Goal: Task Accomplishment & Management: Use online tool/utility

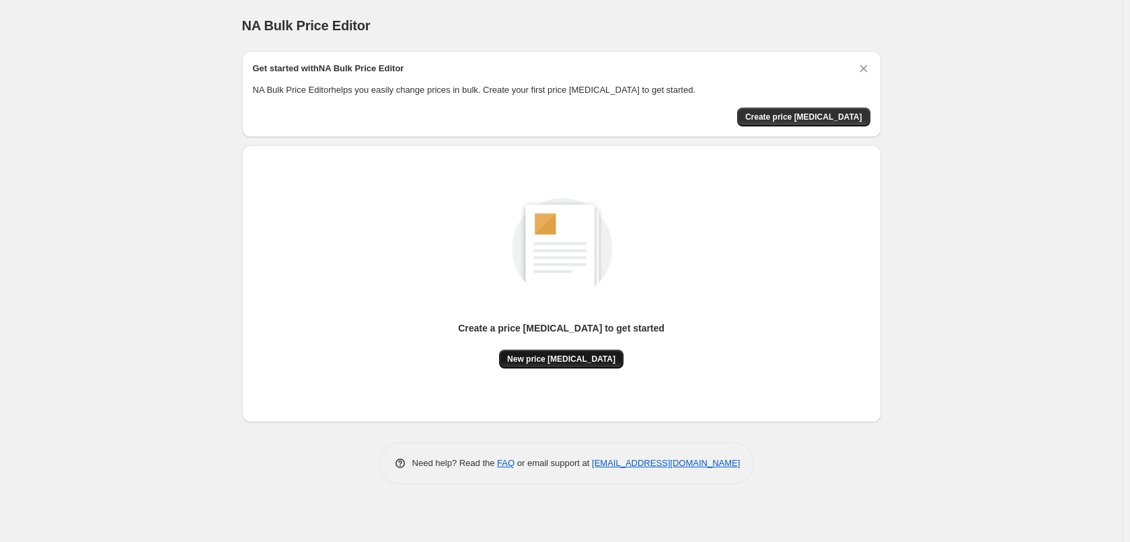
click at [586, 363] on span "New price change job" at bounding box center [561, 359] width 108 height 11
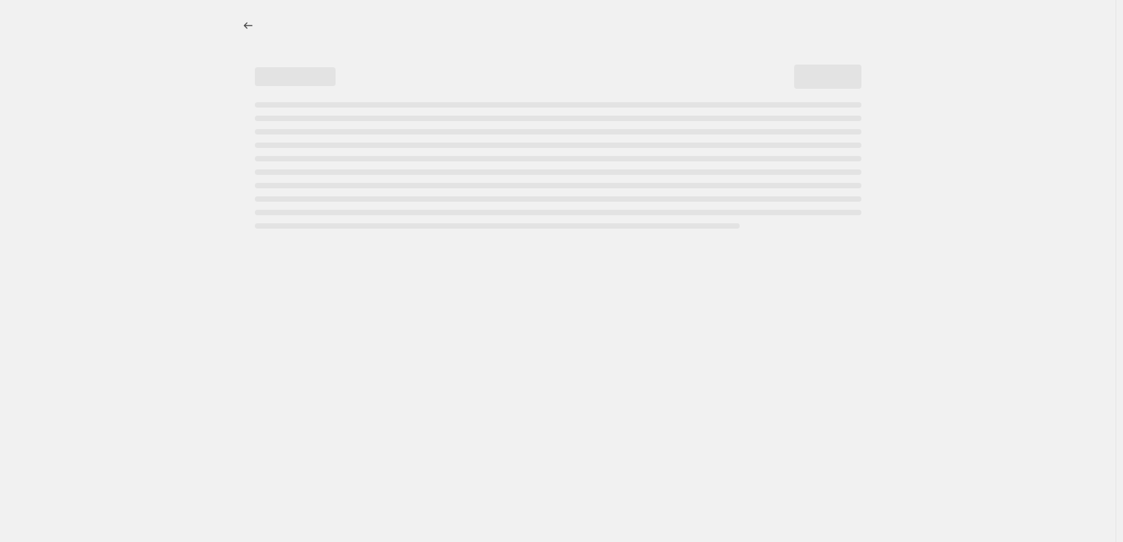
select select "percentage"
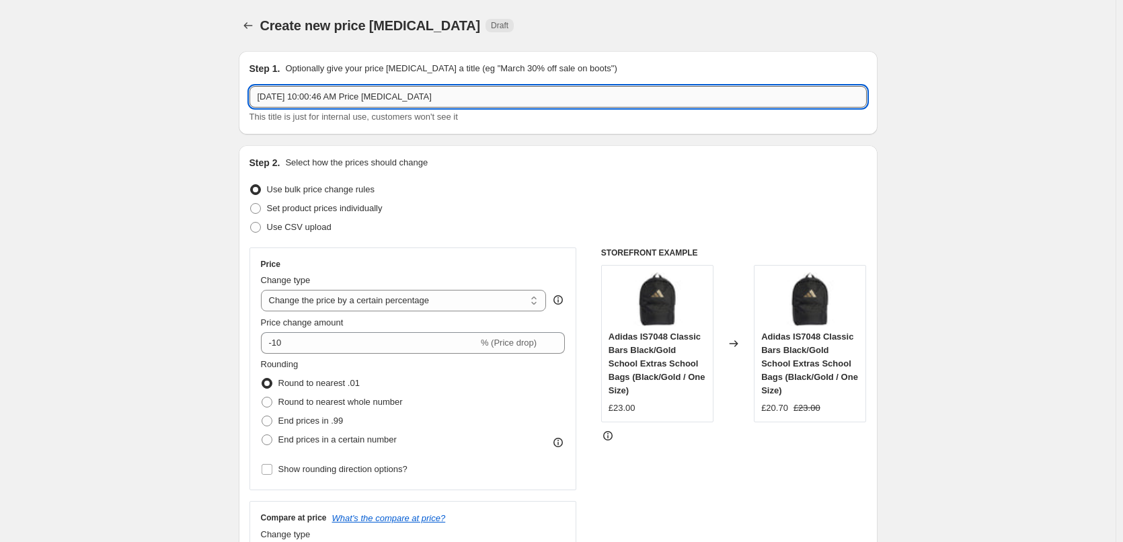
click at [407, 101] on input "Oct 2, 2025, 10:00:46 AM Price change job" at bounding box center [558, 97] width 617 height 22
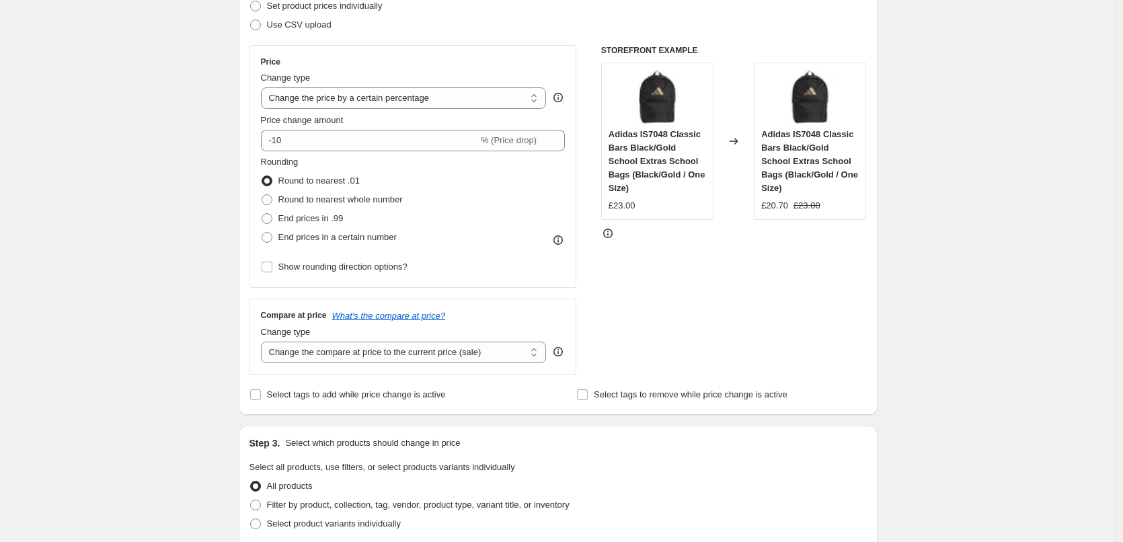
scroll to position [202, 0]
click at [268, 220] on span at bounding box center [267, 219] width 11 height 11
click at [262, 215] on input "End prices in .99" at bounding box center [262, 214] width 1 height 1
radio input "true"
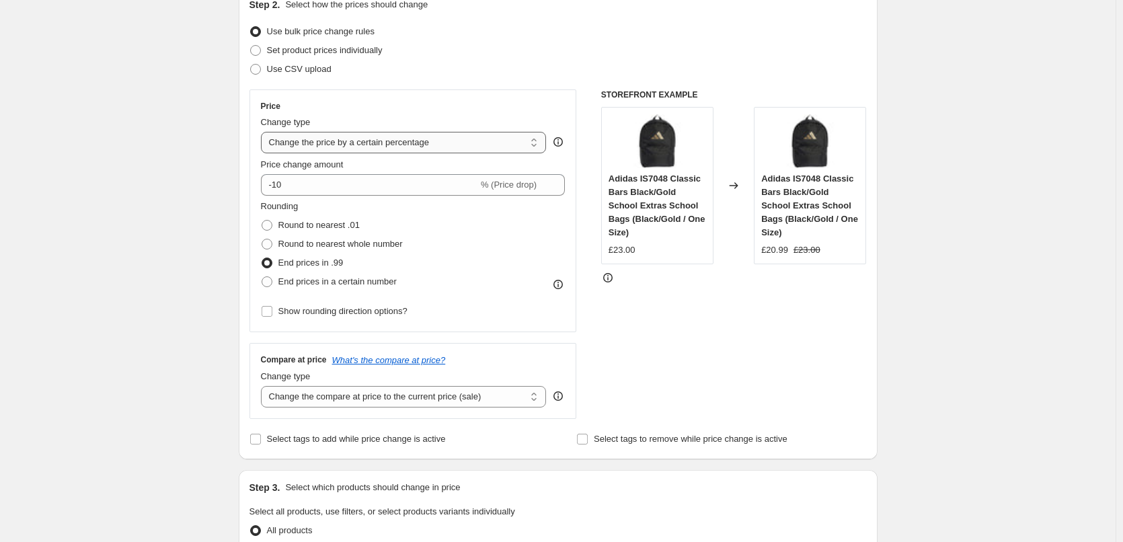
scroll to position [135, 0]
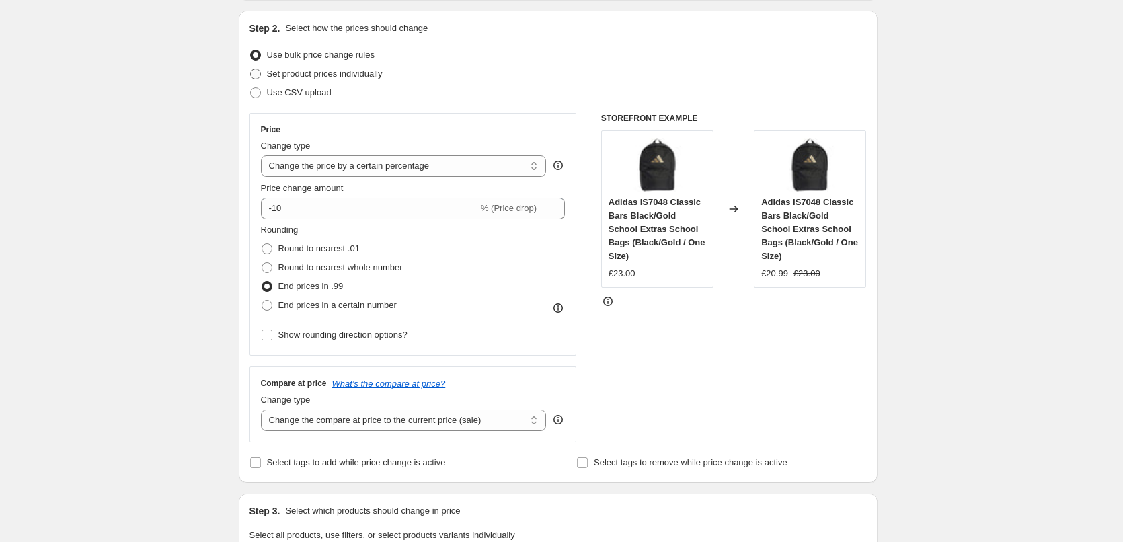
click at [334, 73] on span "Set product prices individually" at bounding box center [325, 74] width 116 height 10
click at [251, 69] on input "Set product prices individually" at bounding box center [250, 69] width 1 height 1
radio input "true"
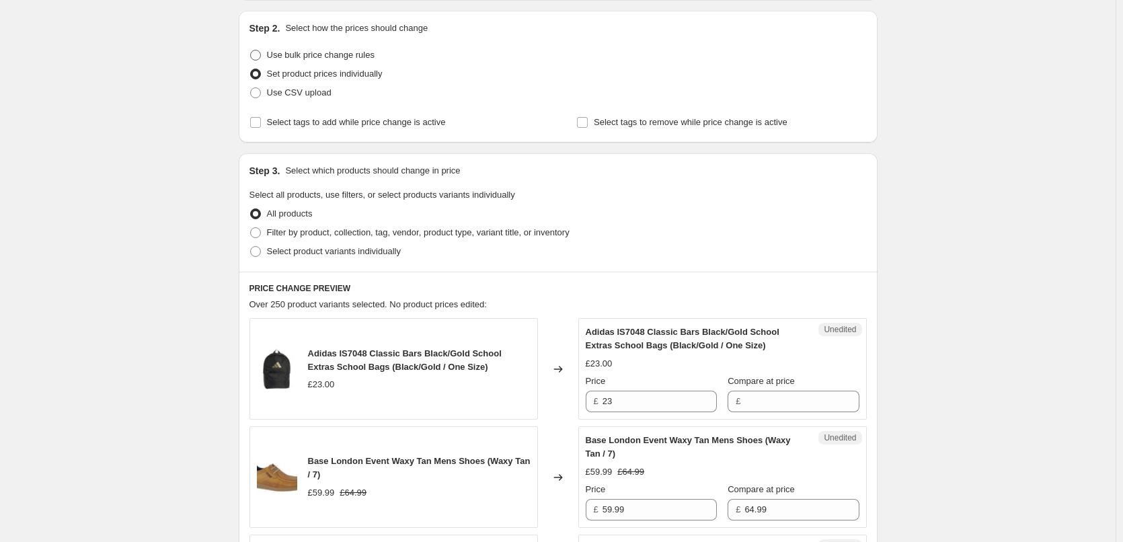
click at [334, 57] on span "Use bulk price change rules" at bounding box center [321, 55] width 108 height 10
click at [251, 50] on input "Use bulk price change rules" at bounding box center [250, 50] width 1 height 1
radio input "true"
select select "percentage"
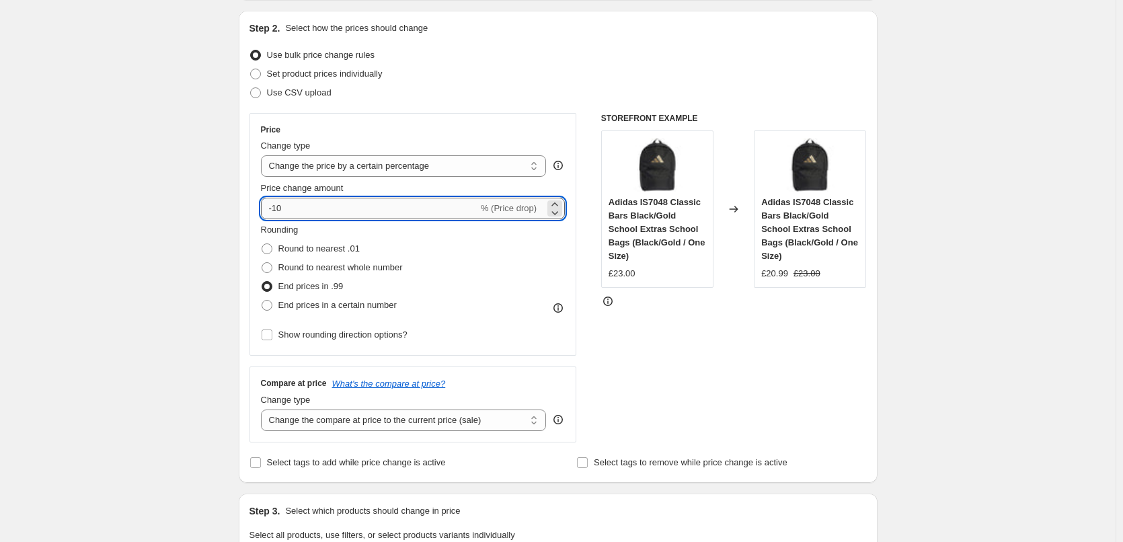
drag, startPoint x: 317, startPoint y: 212, endPoint x: 281, endPoint y: 212, distance: 35.6
click at [281, 212] on input "-10" at bounding box center [369, 209] width 217 height 22
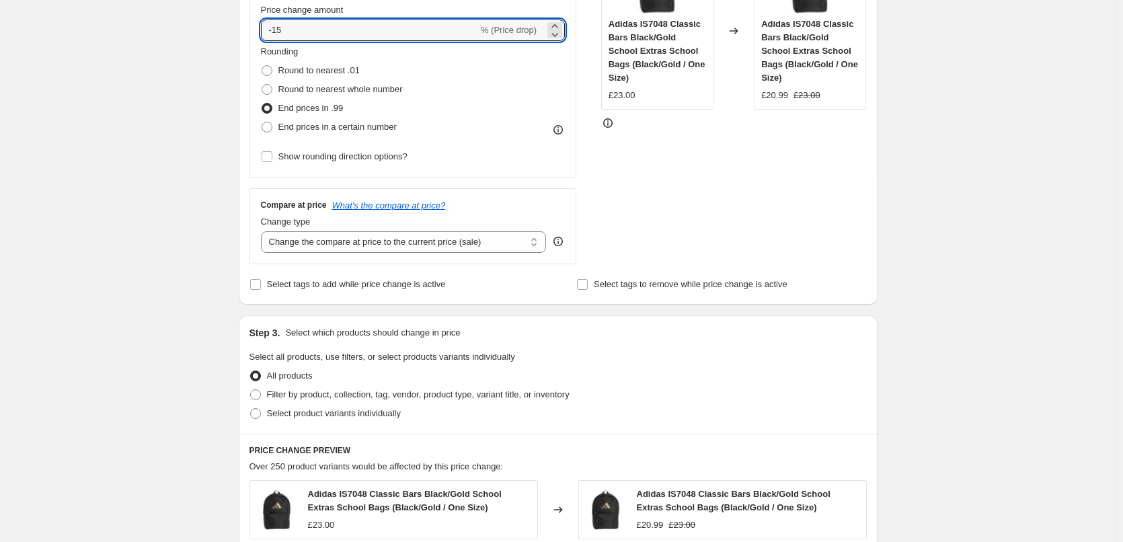
scroll to position [336, 0]
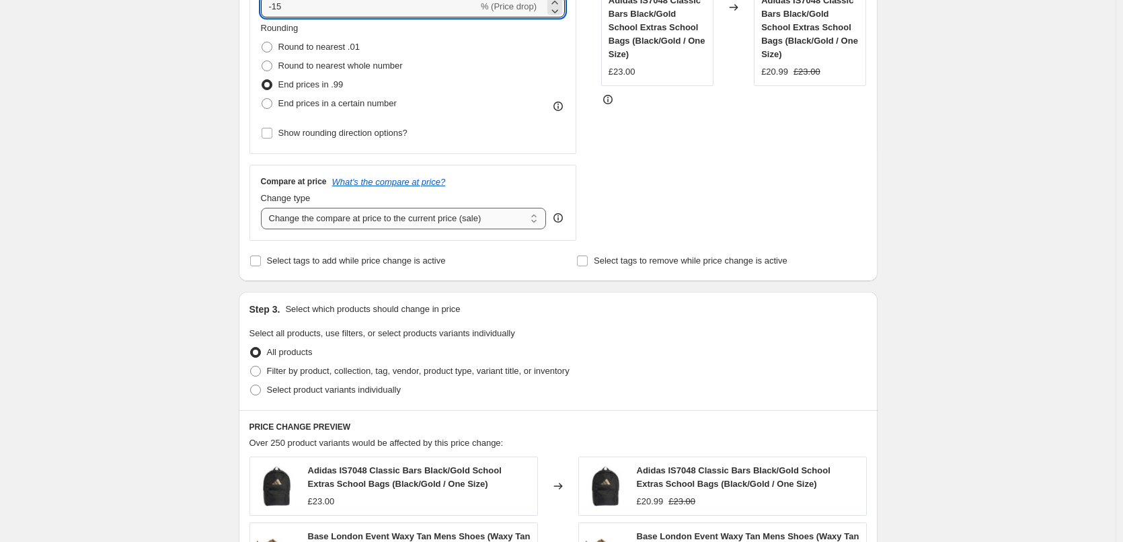
type input "-15"
click at [344, 220] on select "Change the compare at price to the current price (sale) Change the compare at p…" at bounding box center [404, 219] width 286 height 22
click at [264, 208] on select "Change the compare at price to the current price (sale) Change the compare at p…" at bounding box center [404, 219] width 286 height 22
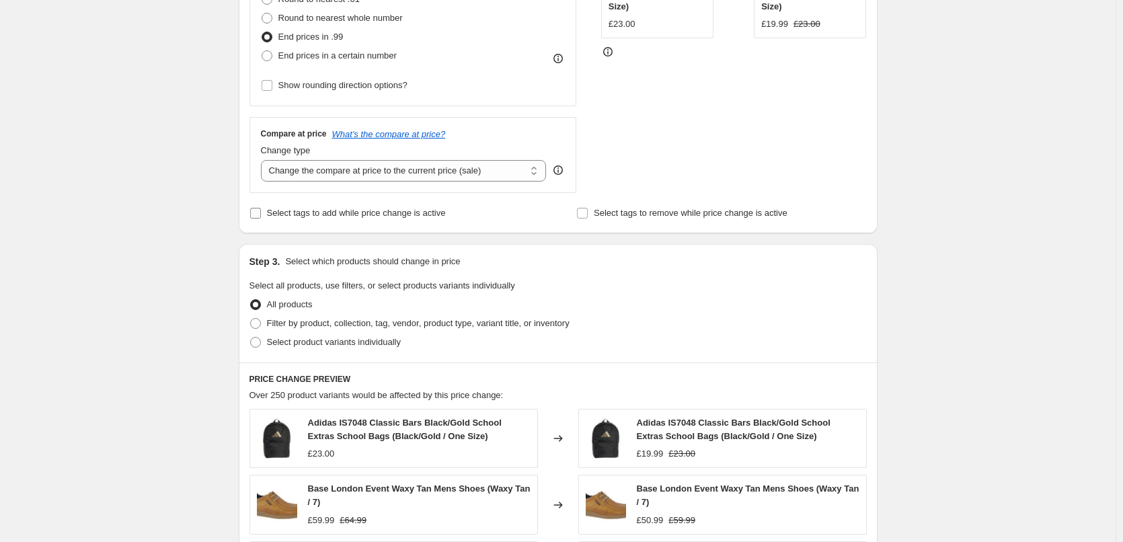
scroll to position [471, 0]
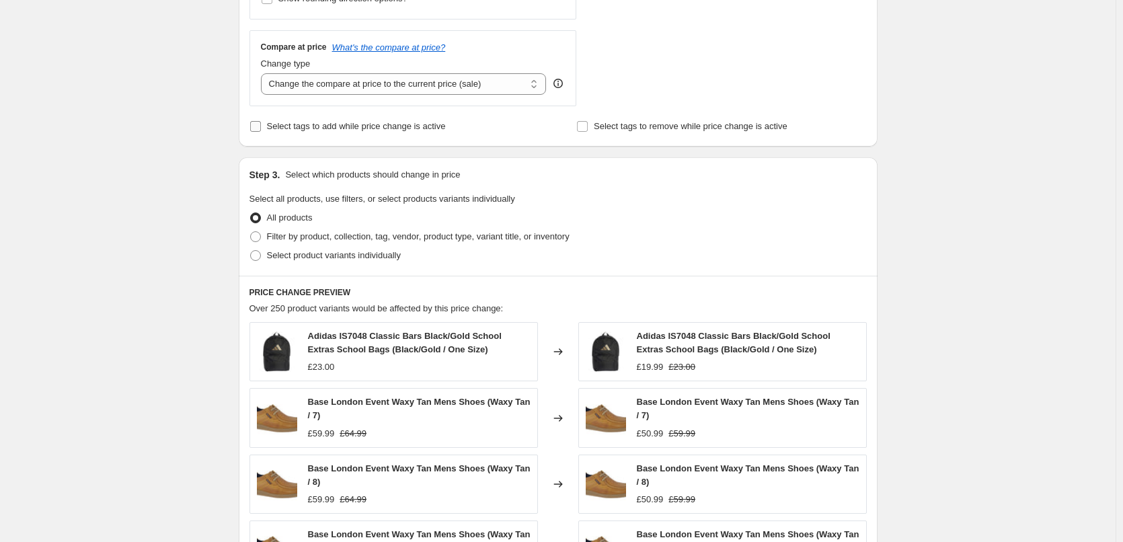
click at [372, 124] on span "Select tags to add while price change is active" at bounding box center [356, 126] width 179 height 10
click at [261, 124] on input "Select tags to add while price change is active" at bounding box center [255, 126] width 11 height 11
checkbox input "true"
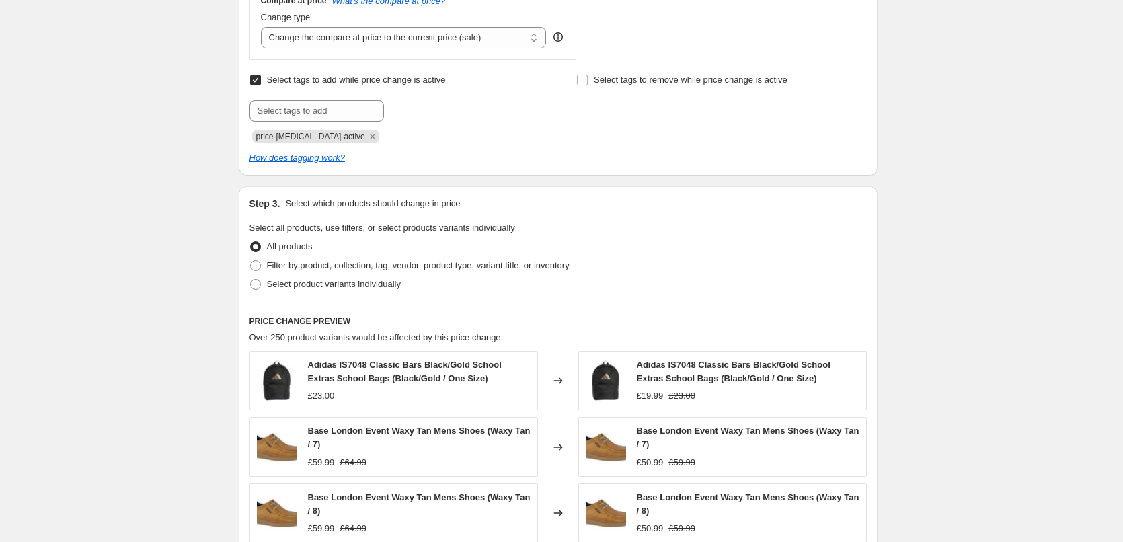
scroll to position [538, 0]
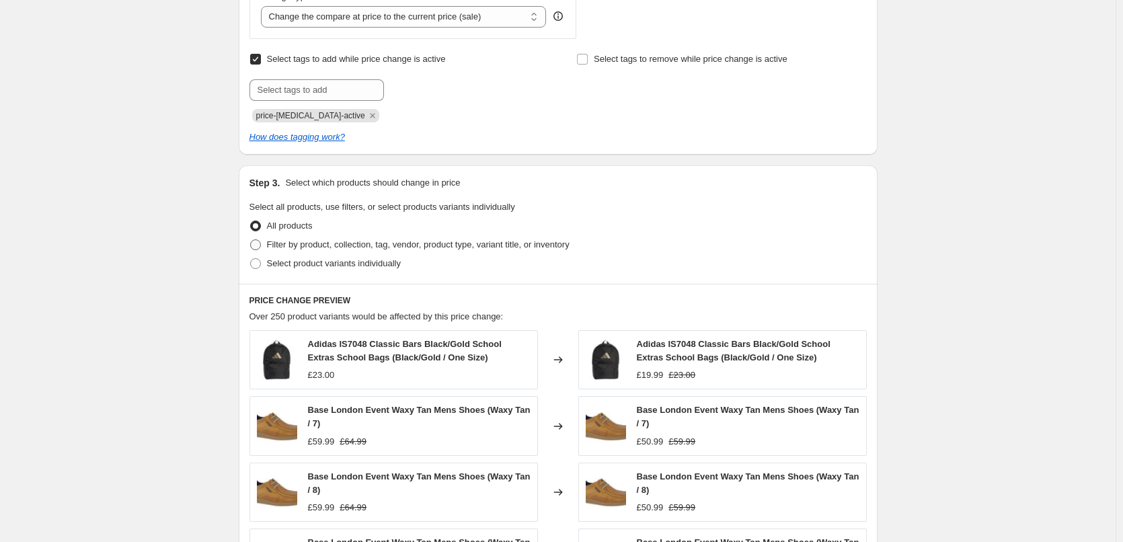
click at [327, 249] on span "Filter by product, collection, tag, vendor, product type, variant title, or inv…" at bounding box center [418, 244] width 303 height 10
click at [251, 240] on input "Filter by product, collection, tag, vendor, product type, variant title, or inv…" at bounding box center [250, 239] width 1 height 1
radio input "true"
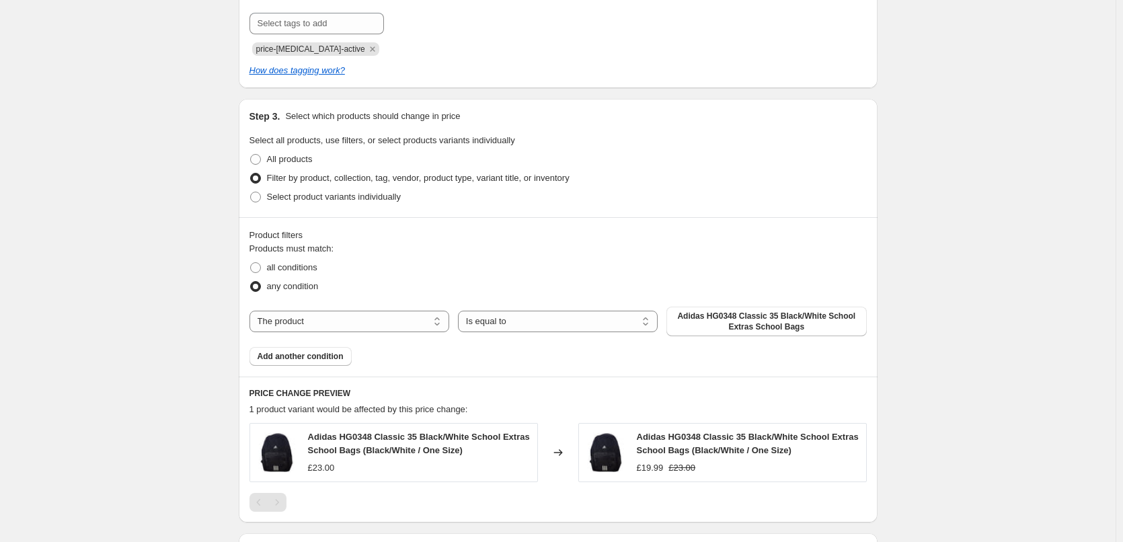
scroll to position [605, 0]
click at [370, 317] on select "The product The product's collection The product's tag The product's vendor The…" at bounding box center [350, 321] width 200 height 22
select select "collection"
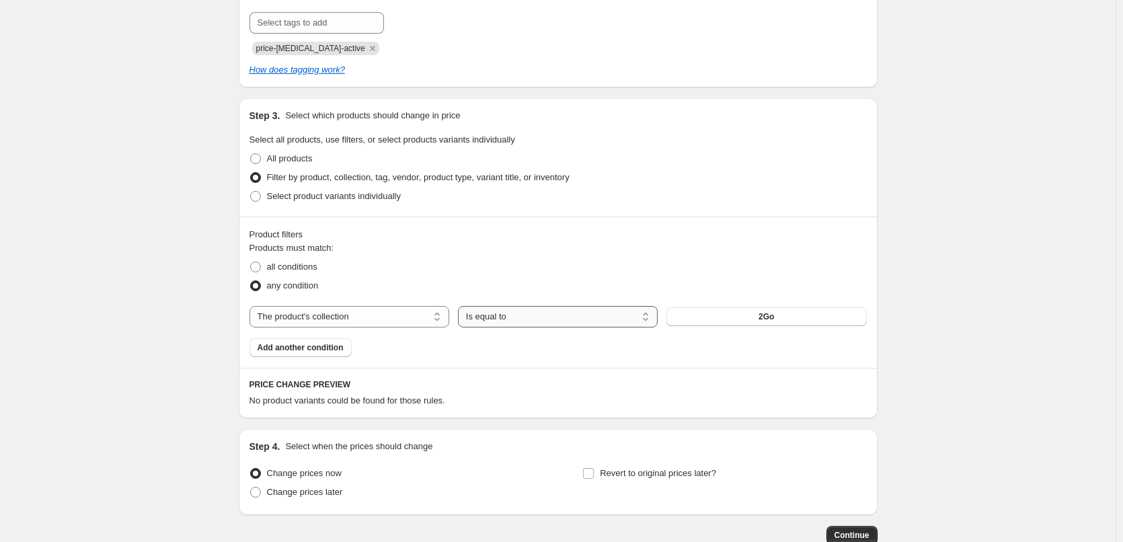
click at [566, 317] on select "Is equal to Is not equal to" at bounding box center [558, 317] width 200 height 22
click at [759, 320] on button "2Go" at bounding box center [767, 316] width 200 height 19
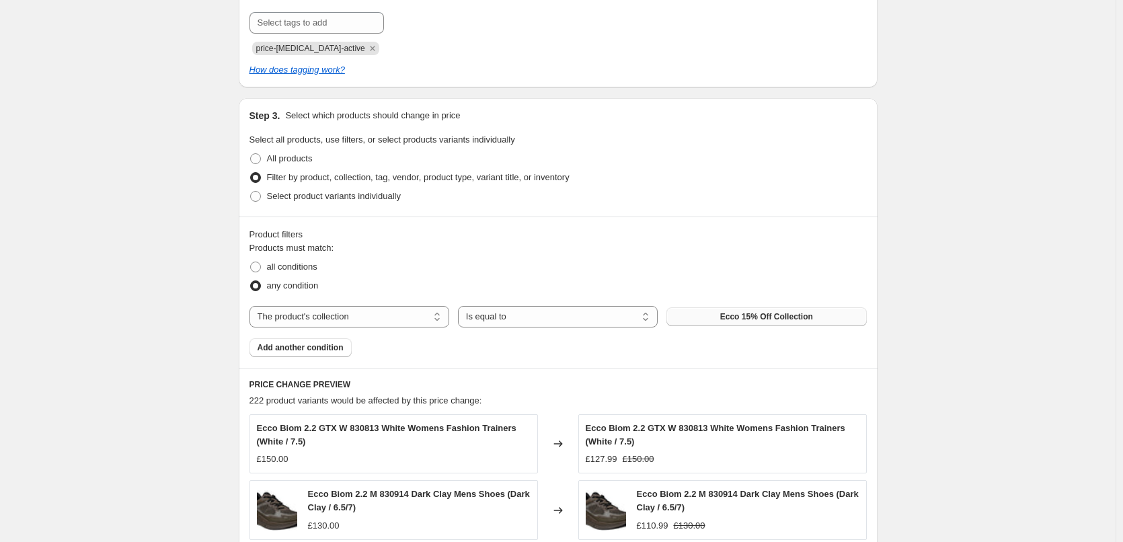
click at [765, 321] on span "Ecco 15% Off Collection" at bounding box center [766, 316] width 93 height 11
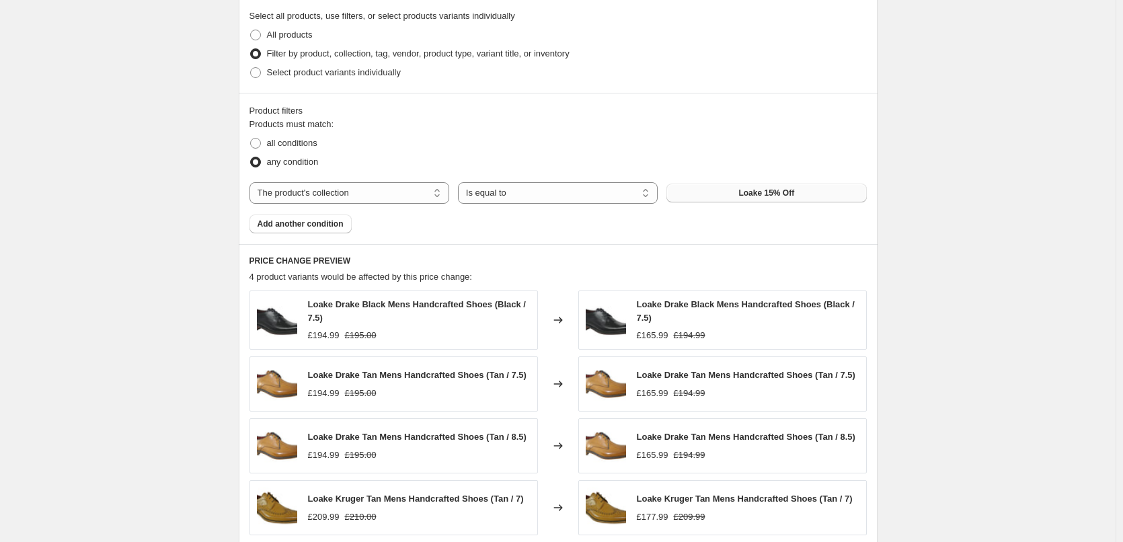
scroll to position [807, 0]
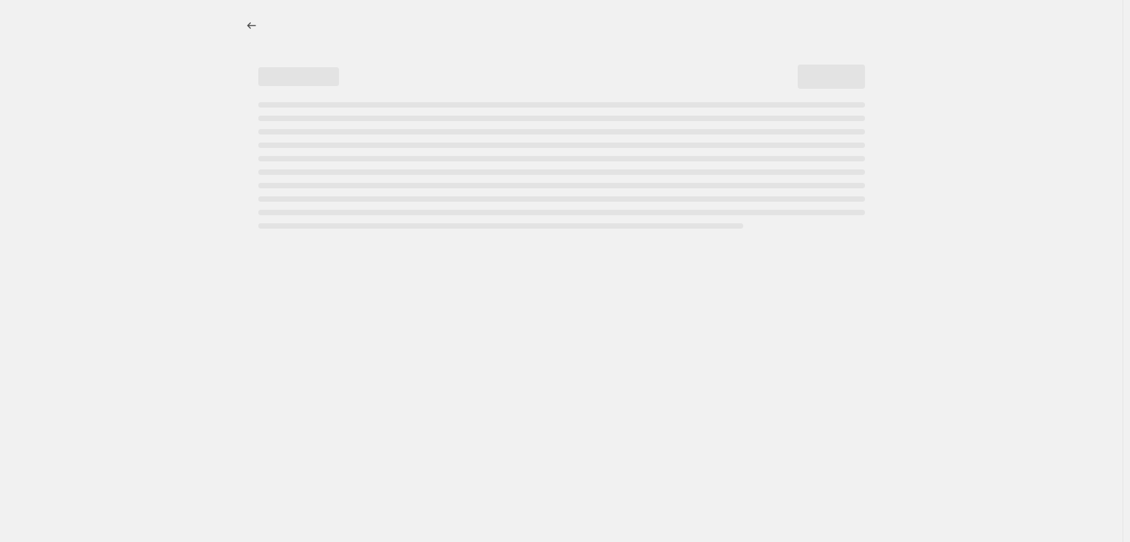
select select "percentage"
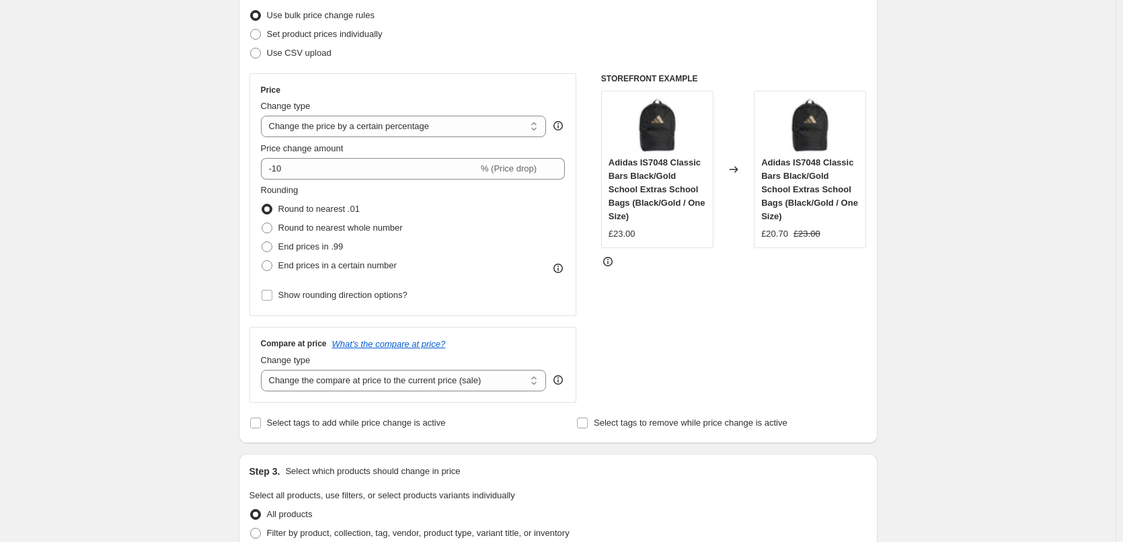
scroll to position [202, 0]
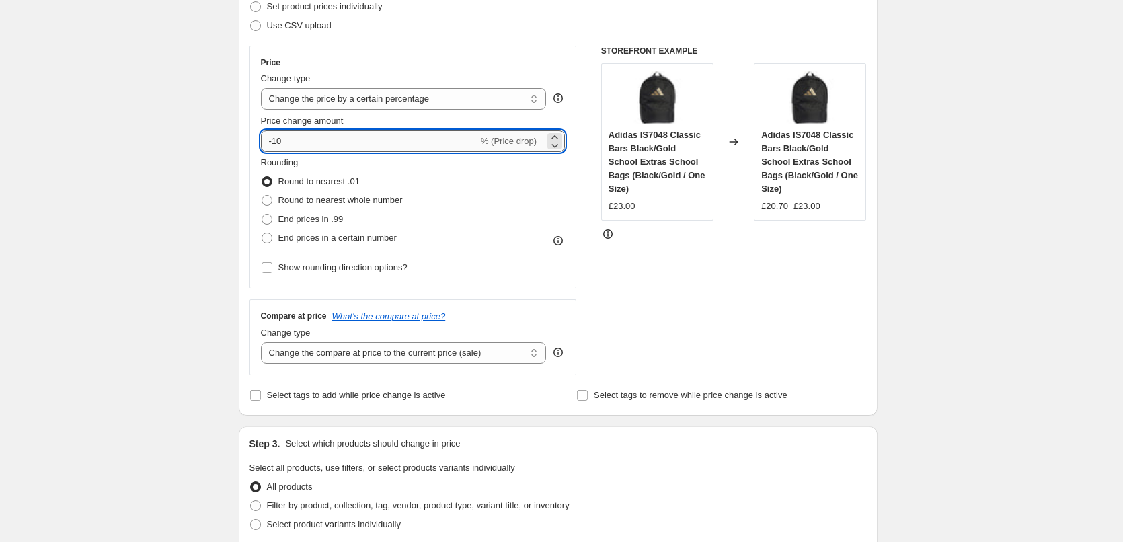
drag, startPoint x: 338, startPoint y: 145, endPoint x: 349, endPoint y: 145, distance: 10.8
click at [350, 145] on input "-10" at bounding box center [369, 141] width 217 height 22
type input "-15"
click at [315, 217] on span "End prices in .99" at bounding box center [310, 219] width 65 height 10
click at [262, 215] on input "End prices in .99" at bounding box center [262, 214] width 1 height 1
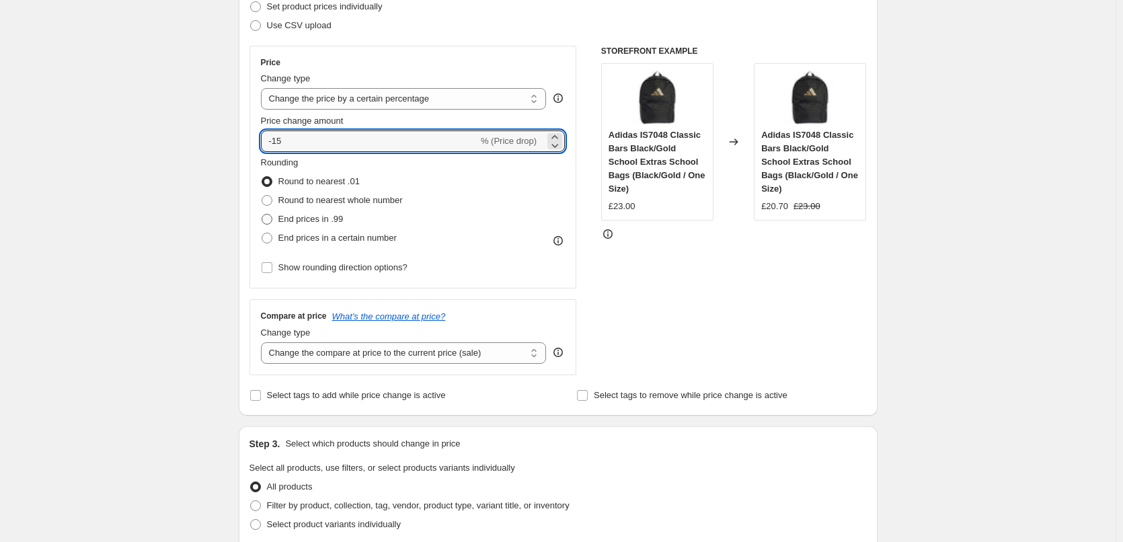
radio input "true"
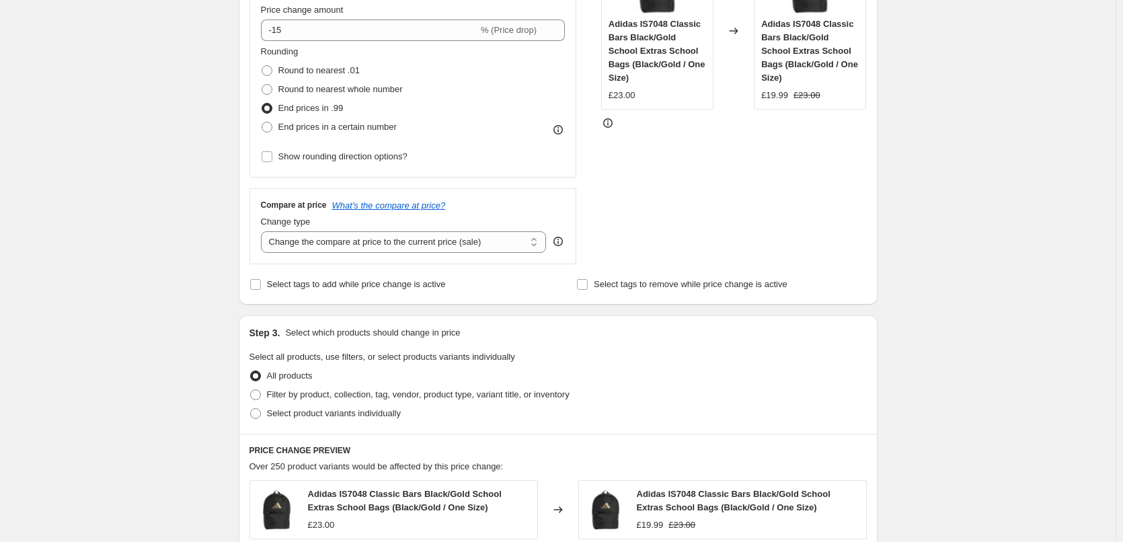
scroll to position [336, 0]
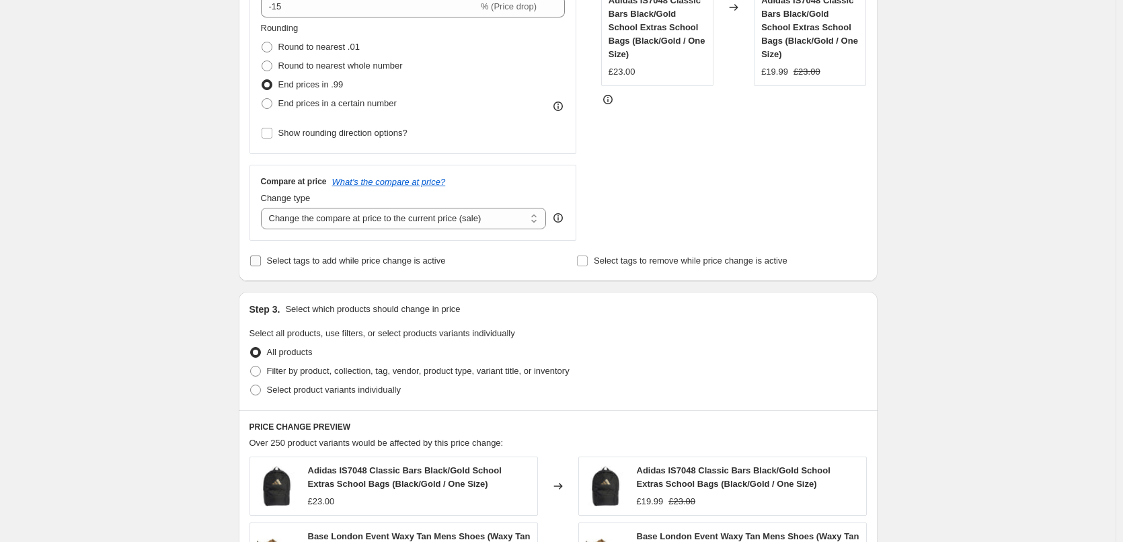
click at [274, 262] on span "Select tags to add while price change is active" at bounding box center [356, 261] width 179 height 10
click at [261, 262] on input "Select tags to add while price change is active" at bounding box center [255, 261] width 11 height 11
checkbox input "true"
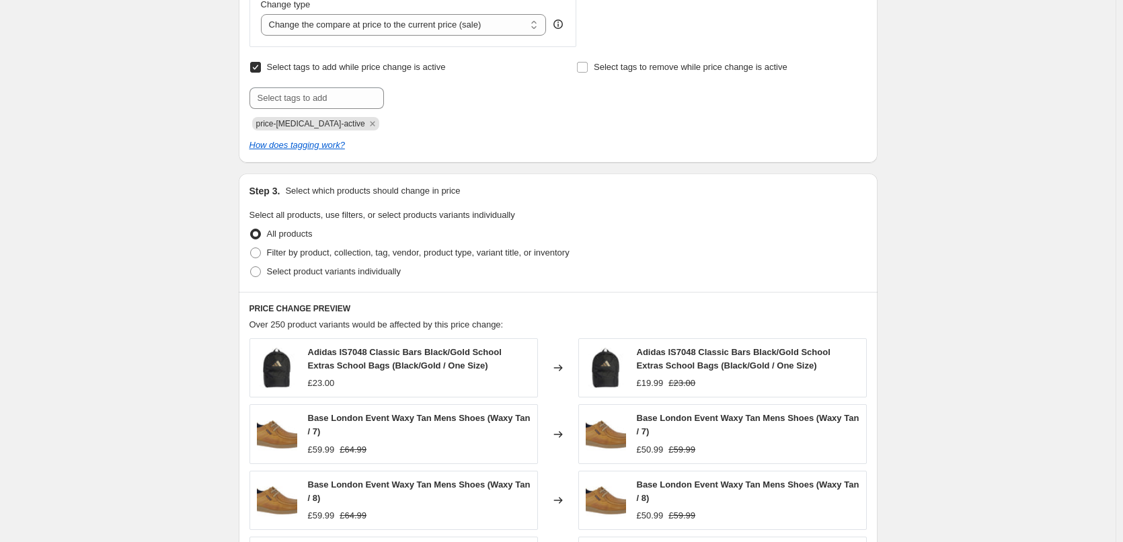
scroll to position [538, 0]
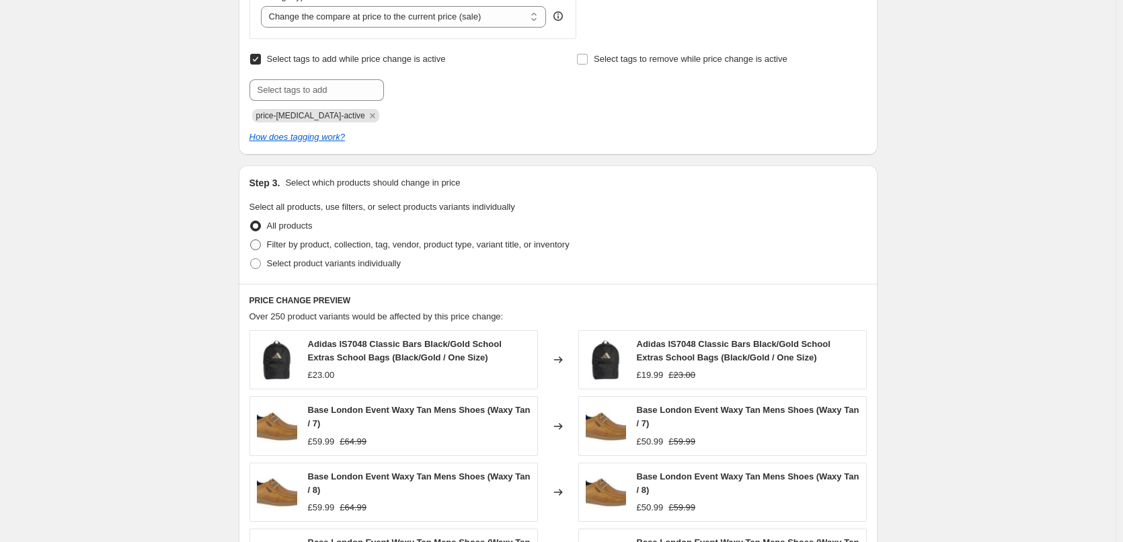
click at [301, 245] on span "Filter by product, collection, tag, vendor, product type, variant title, or inv…" at bounding box center [418, 244] width 303 height 10
click at [251, 240] on input "Filter by product, collection, tag, vendor, product type, variant title, or inv…" at bounding box center [250, 239] width 1 height 1
radio input "true"
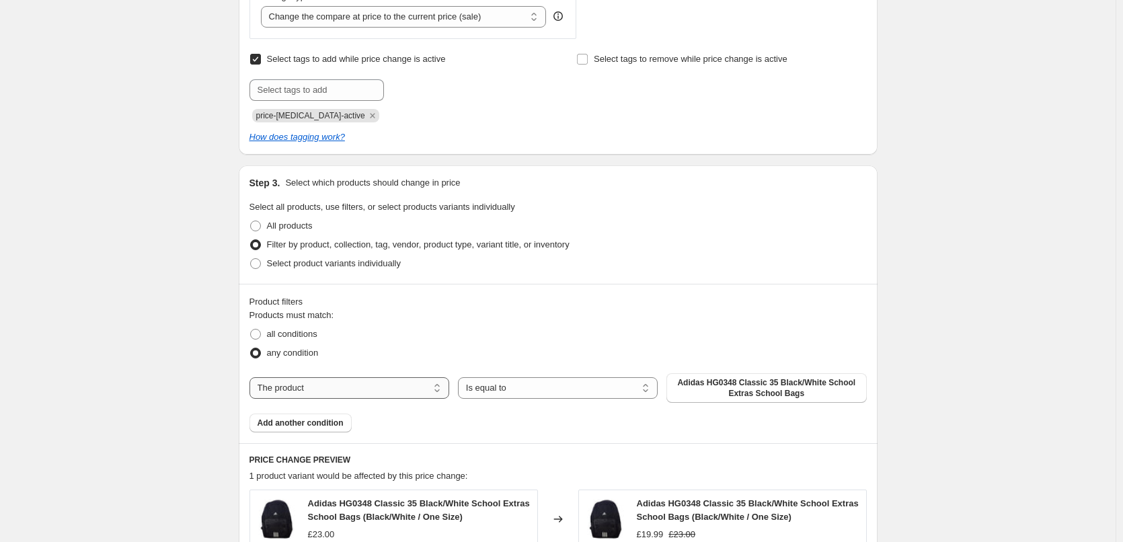
click at [393, 394] on select "The product The product's collection The product's tag The product's vendor The…" at bounding box center [350, 388] width 200 height 22
select select "collection"
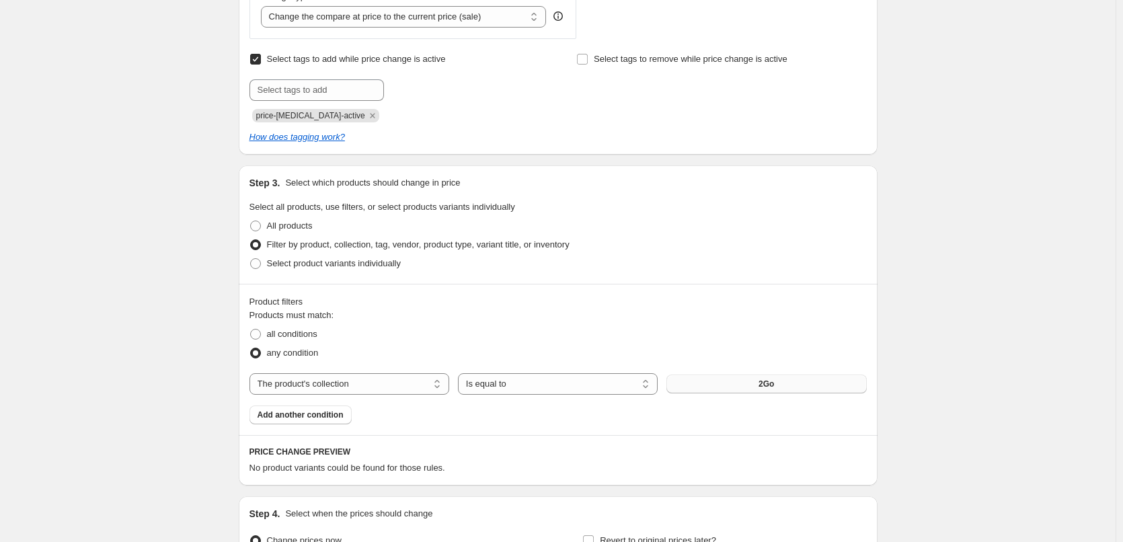
click at [749, 387] on button "2Go" at bounding box center [767, 384] width 200 height 19
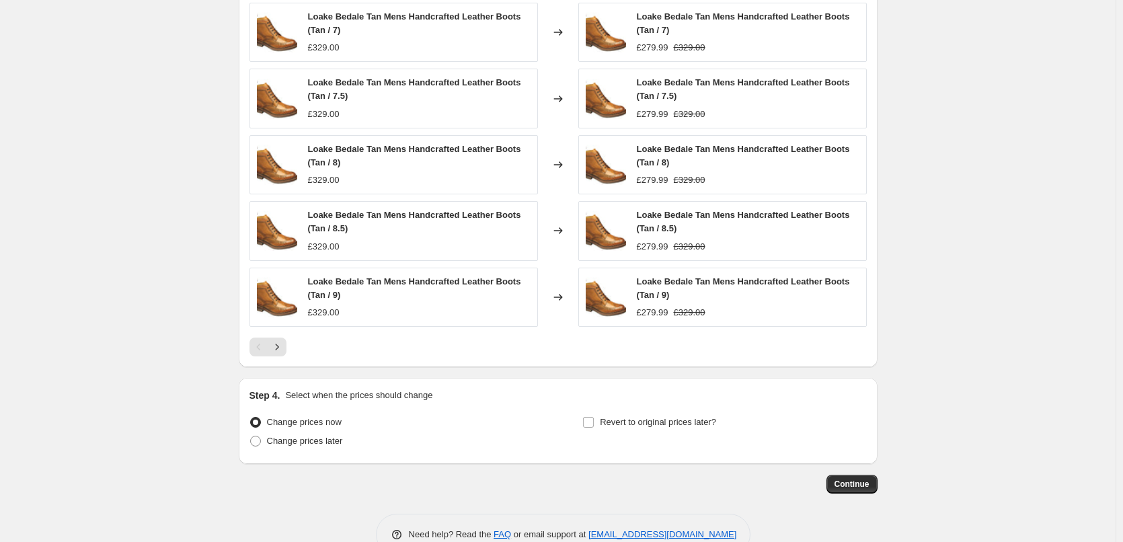
scroll to position [1051, 0]
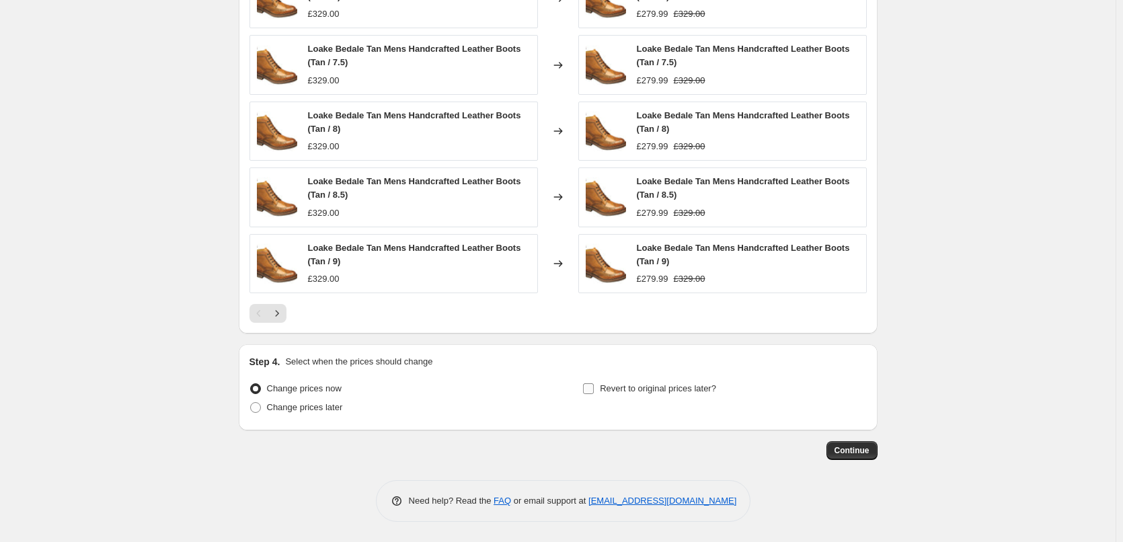
click at [589, 387] on input "Revert to original prices later?" at bounding box center [588, 388] width 11 height 11
checkbox input "true"
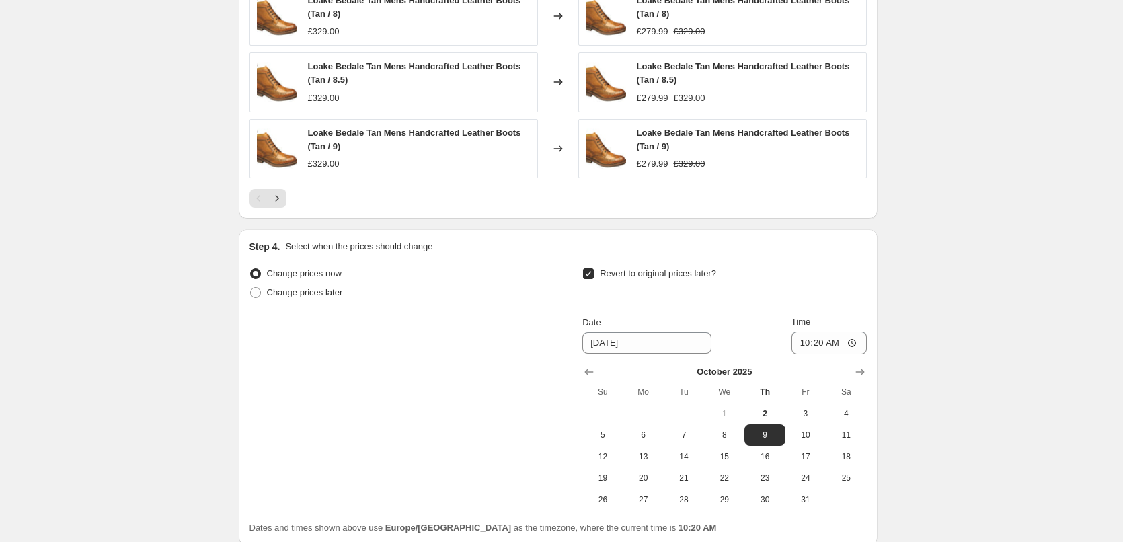
scroll to position [1186, 0]
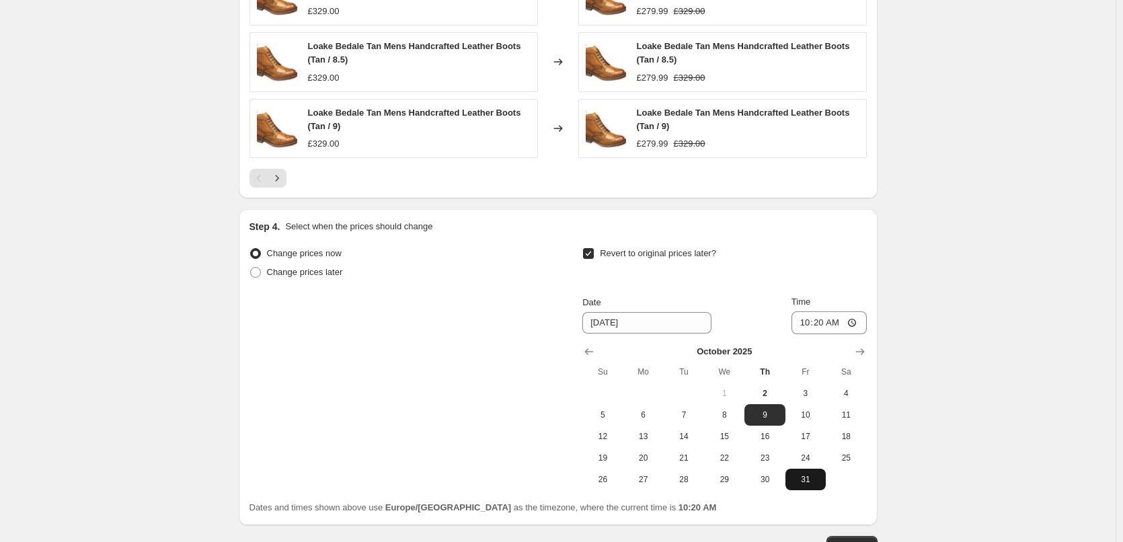
click at [806, 479] on span "31" at bounding box center [806, 479] width 30 height 11
type input "10/31/2025"
click at [508, 281] on div "Change prices later" at bounding box center [392, 272] width 284 height 19
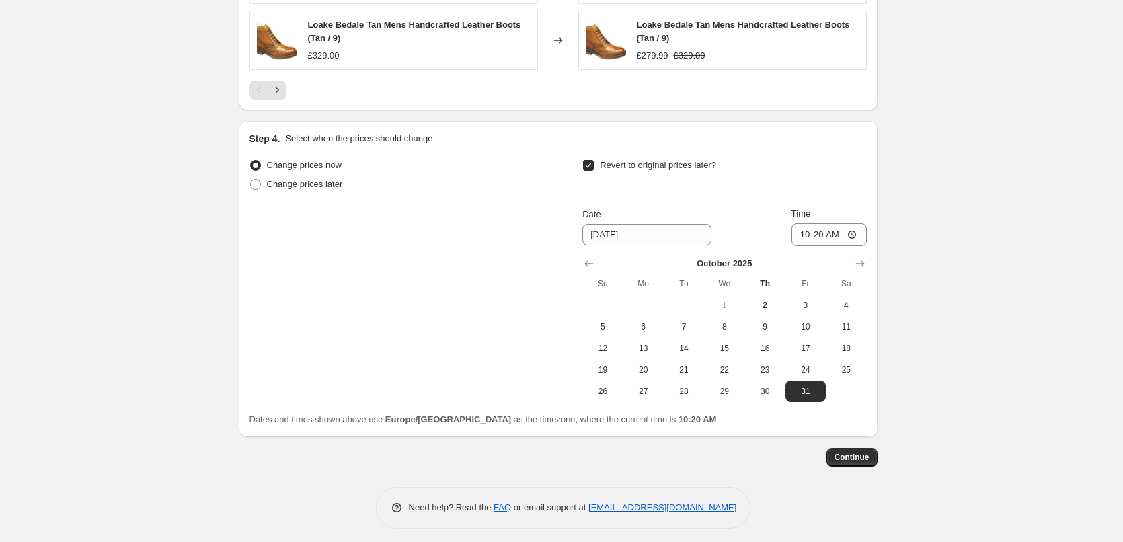
scroll to position [1281, 0]
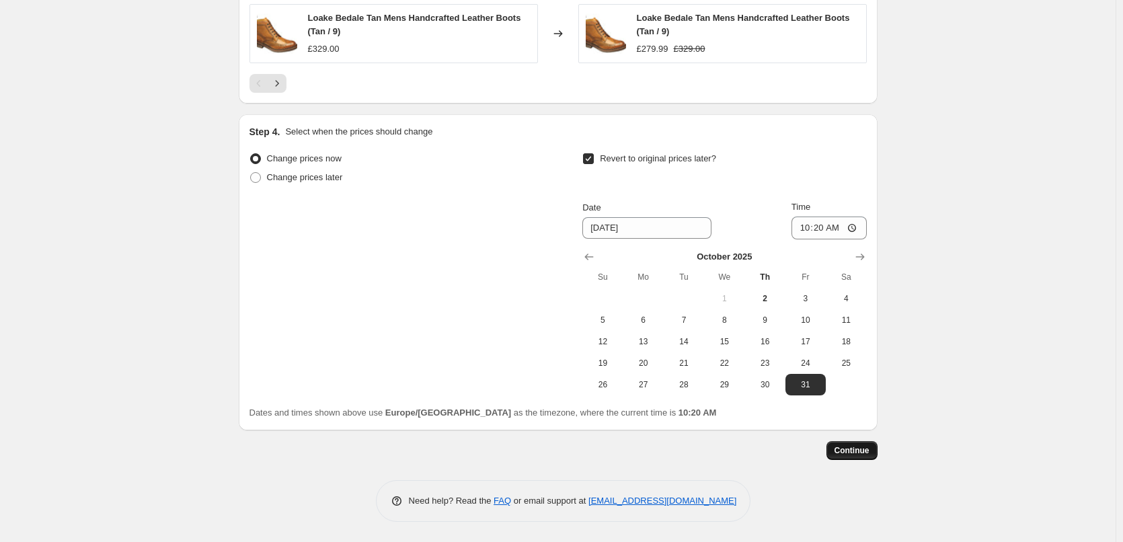
click at [860, 458] on button "Continue" at bounding box center [852, 450] width 51 height 19
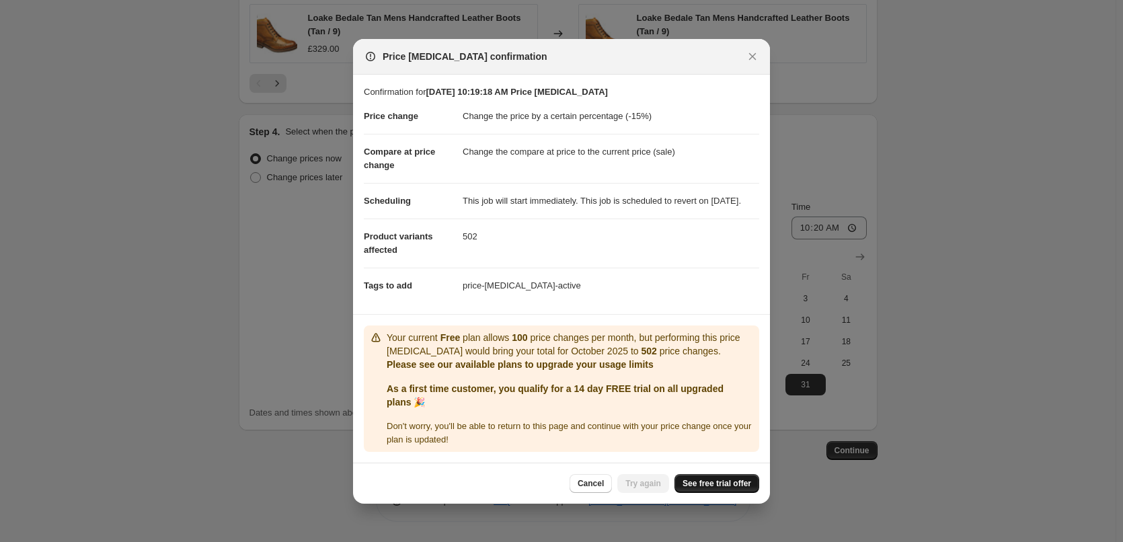
click at [713, 489] on span "See free trial offer" at bounding box center [717, 483] width 69 height 11
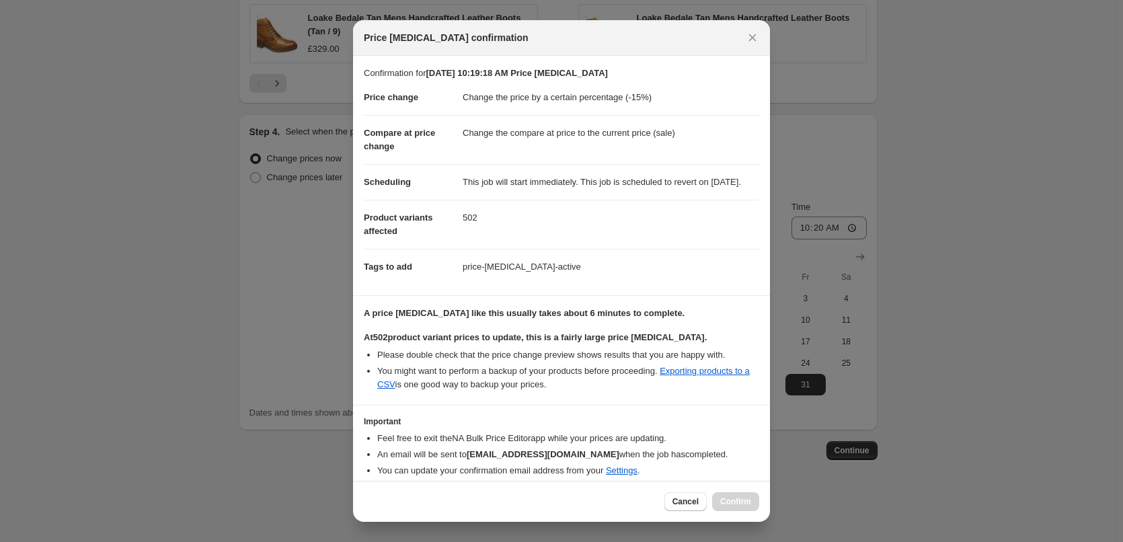
click at [603, 391] on li "You might want to perform a backup of your products before proceeding. Exportin…" at bounding box center [568, 378] width 382 height 27
click at [607, 390] on li "You might want to perform a backup of your products before proceeding. Exportin…" at bounding box center [568, 378] width 382 height 27
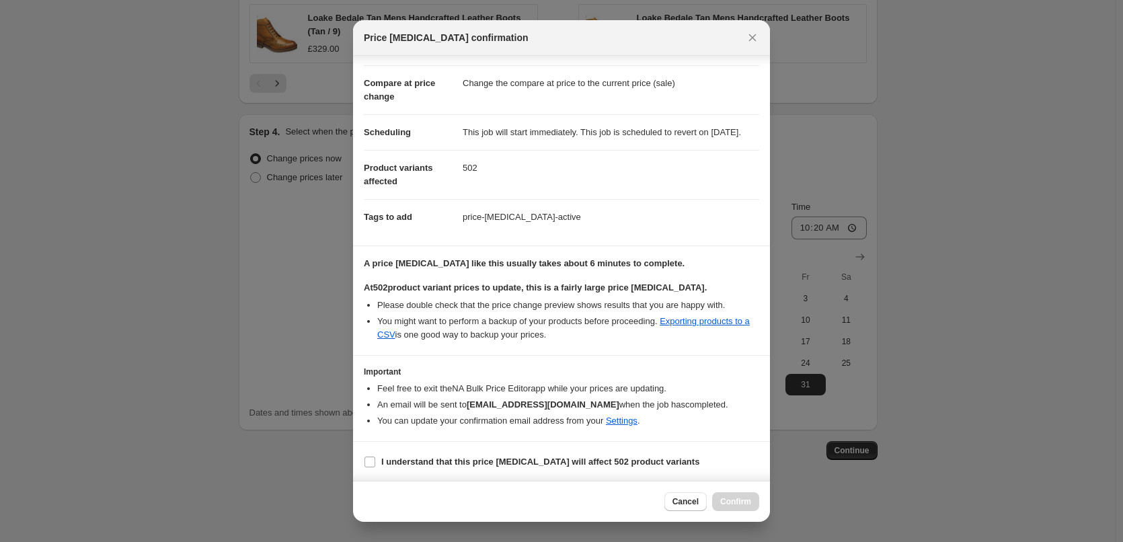
scroll to position [65, 0]
click at [375, 461] on input "I understand that this price change job will affect 502 product variants" at bounding box center [370, 460] width 11 height 11
checkbox input "true"
click at [739, 501] on span "Confirm" at bounding box center [735, 501] width 31 height 11
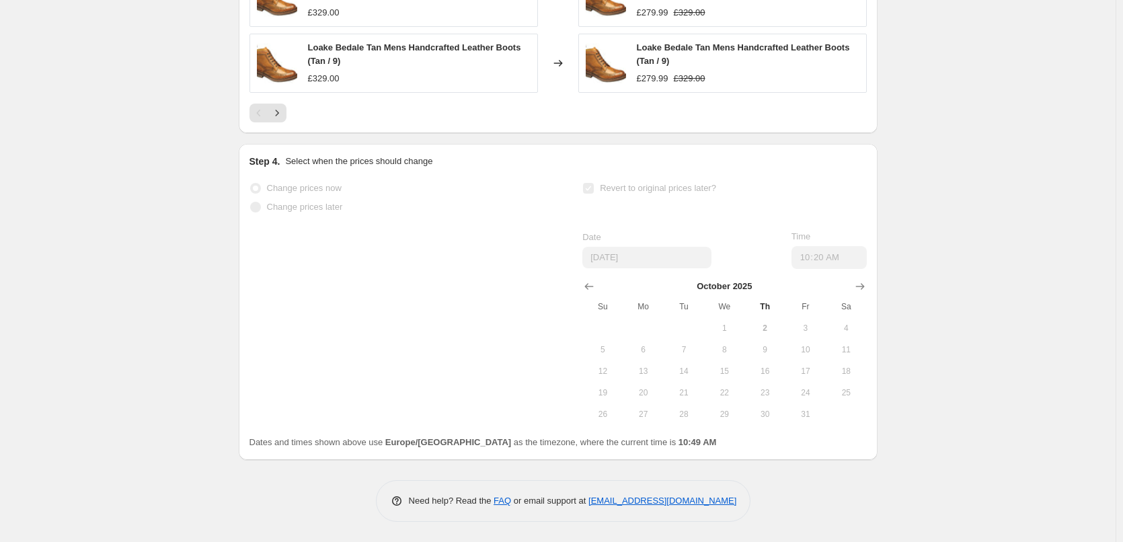
scroll to position [1281, 0]
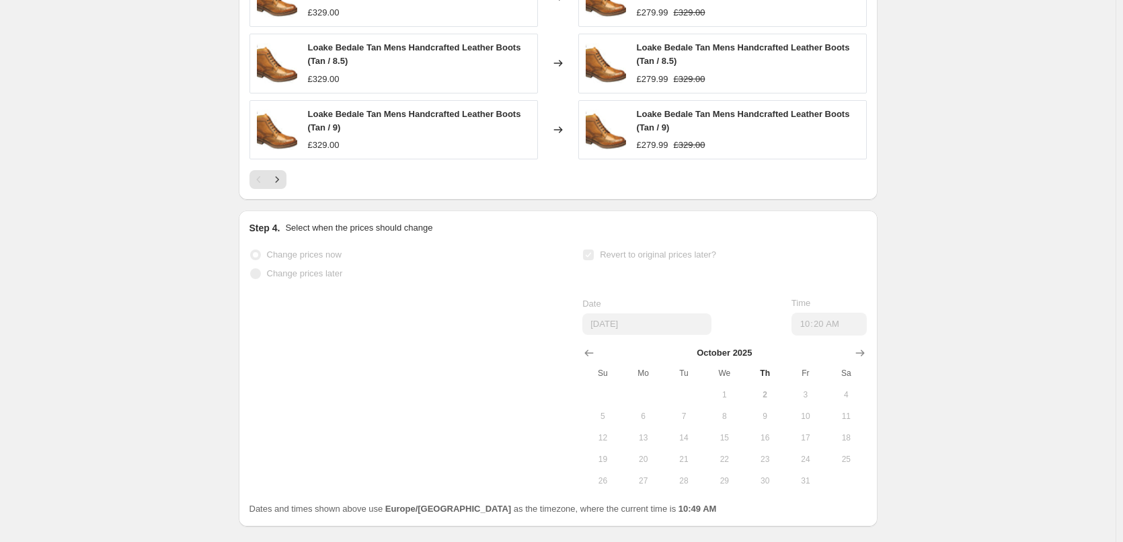
click at [279, 182] on icon "Next" at bounding box center [276, 179] width 13 height 13
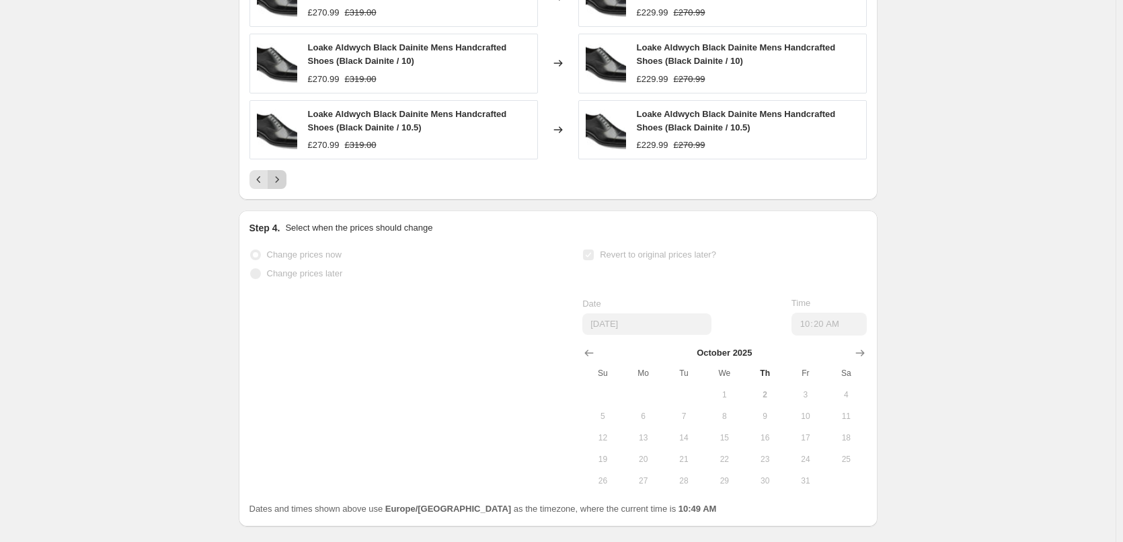
click at [283, 184] on icon "Next" at bounding box center [276, 179] width 13 height 13
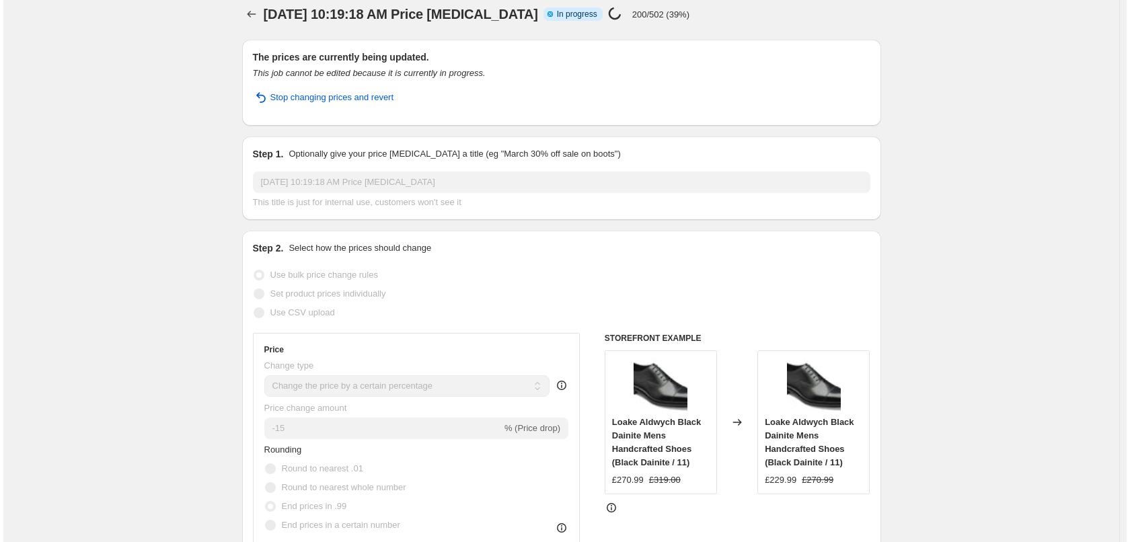
scroll to position [0, 0]
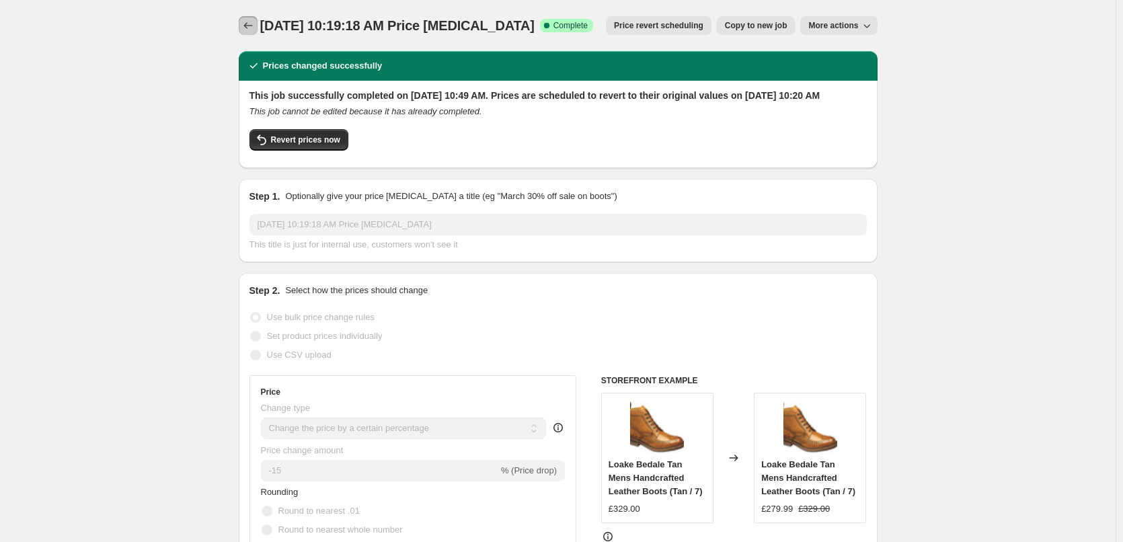
click at [246, 26] on icon "Price change jobs" at bounding box center [247, 25] width 13 height 13
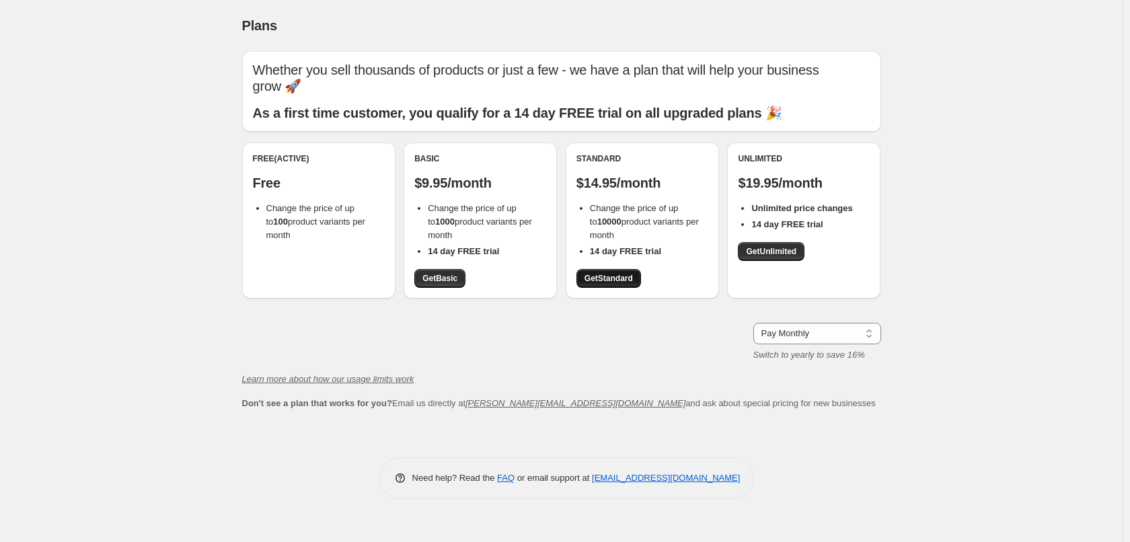
click at [613, 280] on span "Get Standard" at bounding box center [608, 278] width 48 height 11
